Goal: Task Accomplishment & Management: Complete application form

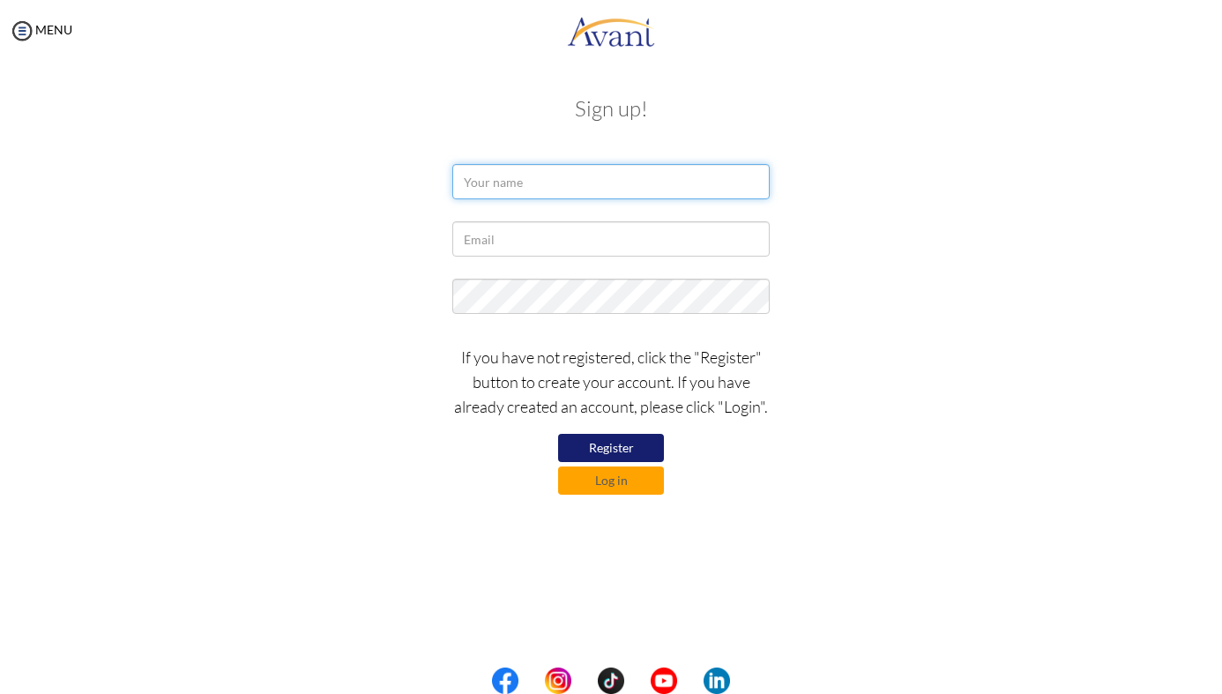
click at [512, 185] on input "text" at bounding box center [610, 181] width 317 height 35
click at [611, 447] on button "Register" at bounding box center [611, 448] width 106 height 28
click at [612, 447] on button "Register" at bounding box center [611, 448] width 106 height 28
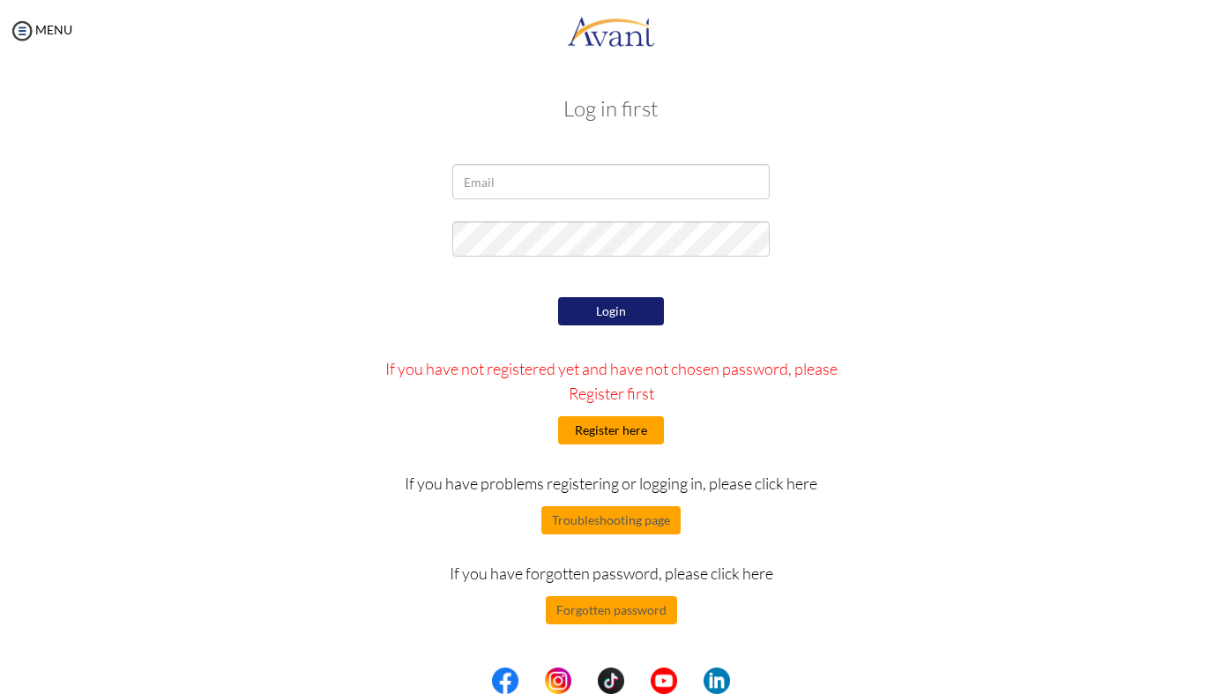
click at [652, 426] on button "Register here" at bounding box center [611, 430] width 106 height 28
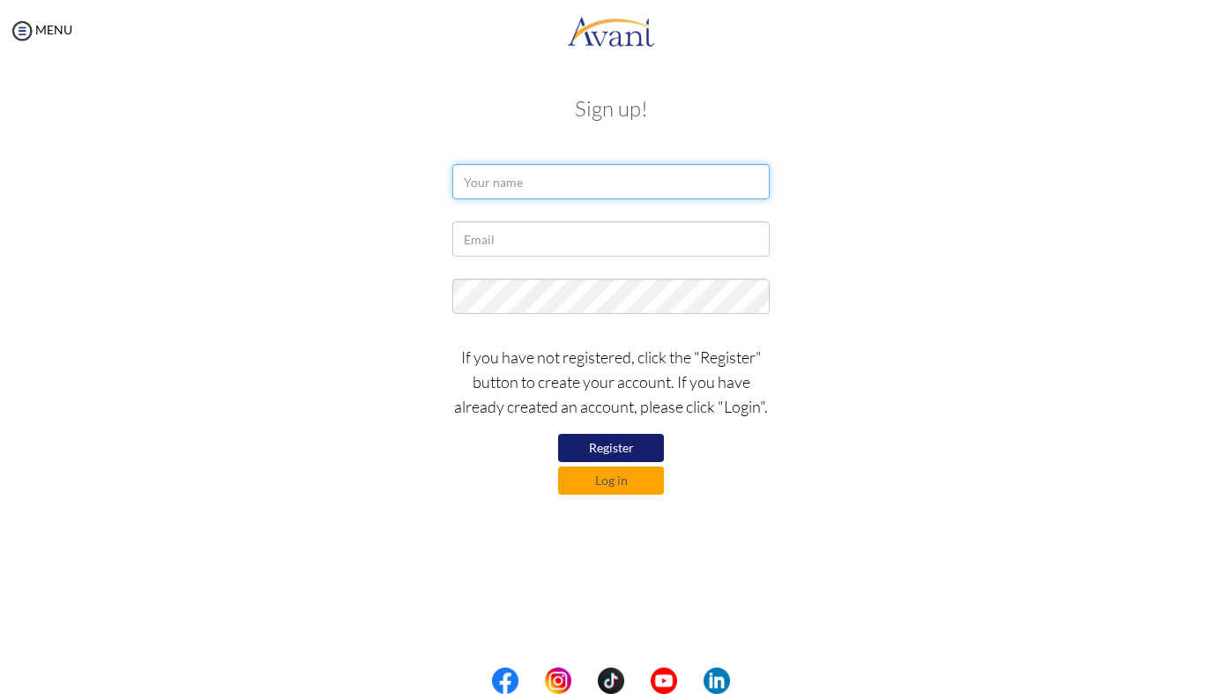
click at [491, 182] on input "text" at bounding box center [610, 181] width 317 height 35
type input "n"
click at [650, 458] on button "Register" at bounding box center [611, 448] width 106 height 28
